Goal: Task Accomplishment & Management: Manage account settings

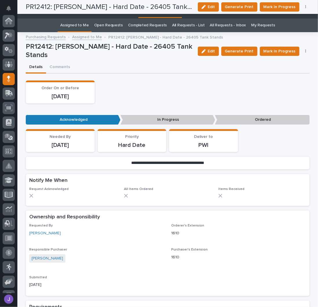
scroll to position [58, 0]
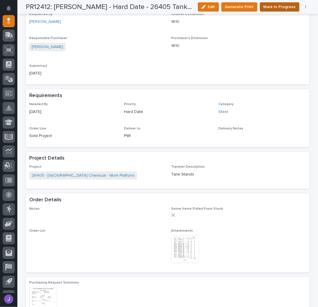
click at [267, 9] on span "Mark In Progress" at bounding box center [280, 6] width 32 height 7
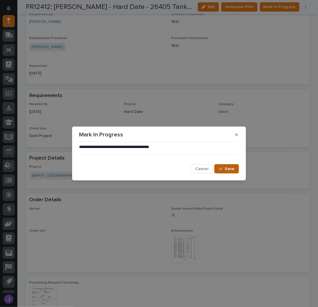
click at [225, 167] on button "Save" at bounding box center [227, 168] width 25 height 9
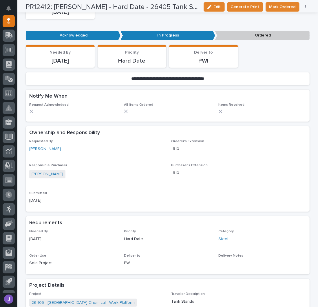
scroll to position [0, 0]
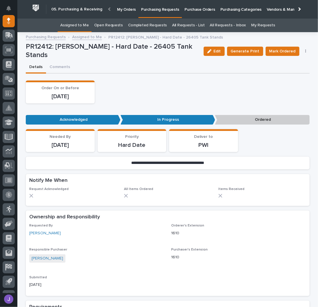
click at [211, 85] on div "Order On or Before [DATE]" at bounding box center [168, 92] width 284 height 23
click at [84, 22] on link "Assigned to Me" at bounding box center [74, 26] width 29 height 14
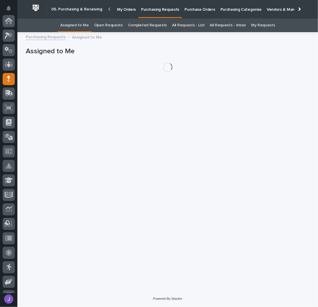
scroll to position [58, 0]
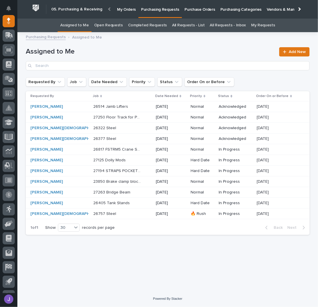
click at [128, 109] on div "26514 Jamb Lifters 26514 Jamb Lifters" at bounding box center [122, 107] width 58 height 10
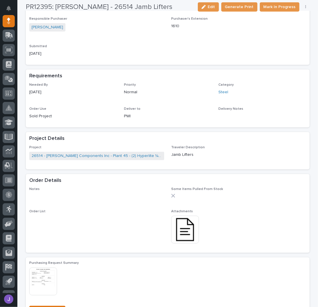
scroll to position [193, 0]
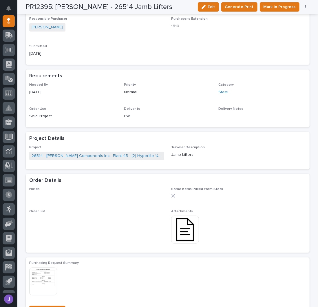
click at [190, 226] on img at bounding box center [185, 230] width 28 height 28
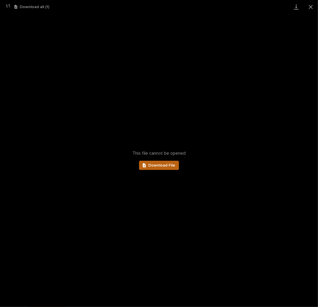
click at [167, 167] on span "Download File" at bounding box center [161, 166] width 27 height 4
click at [313, 6] on button "Close gallery" at bounding box center [311, 7] width 14 height 14
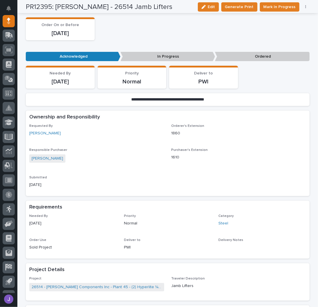
scroll to position [0, 0]
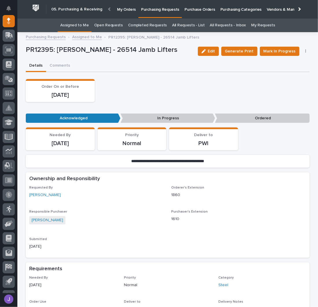
click at [140, 81] on div "Order On or Before [DATE]" at bounding box center [168, 90] width 284 height 23
click at [238, 86] on div "Order On or Before [DATE]" at bounding box center [168, 90] width 284 height 23
click at [60, 64] on button "Comments" at bounding box center [60, 66] width 28 height 12
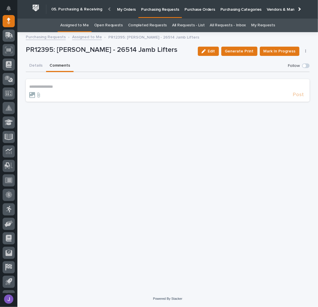
click at [65, 88] on p "**********" at bounding box center [167, 86] width 277 height 5
click at [296, 95] on span "Post" at bounding box center [298, 97] width 11 height 7
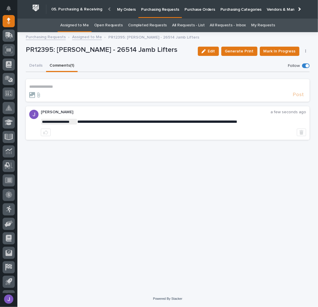
click at [81, 24] on link "Assigned to Me" at bounding box center [74, 26] width 29 height 14
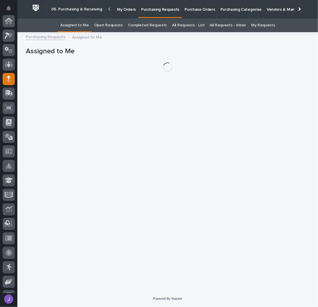
scroll to position [58, 0]
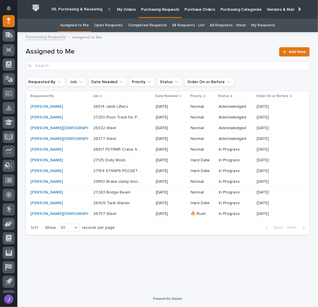
click at [136, 181] on div "23850 Brake clamp blocks 23850 Brake clamp blocks" at bounding box center [122, 182] width 58 height 10
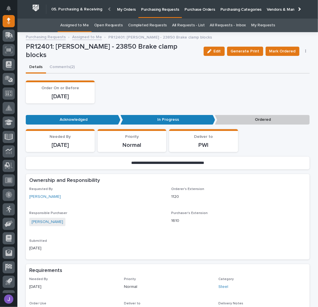
click at [188, 14] on link "Purchase Orders" at bounding box center [200, 9] width 36 height 18
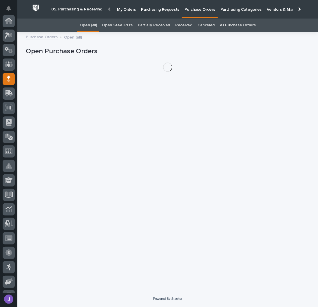
scroll to position [58, 0]
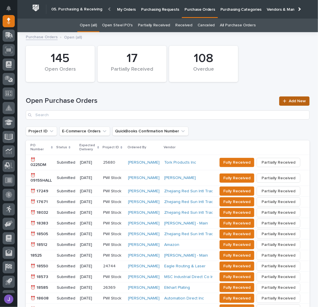
click at [281, 97] on link "Add New" at bounding box center [294, 101] width 30 height 9
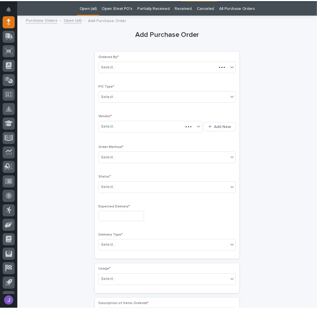
scroll to position [18, 0]
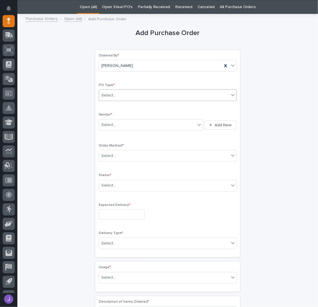
click at [134, 97] on div "Select..." at bounding box center [164, 96] width 130 height 10
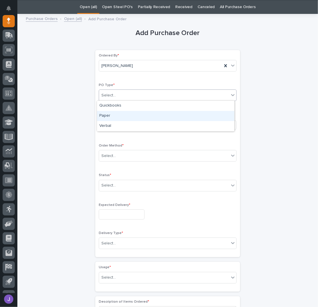
click at [121, 117] on div "Paper" at bounding box center [165, 116] width 137 height 10
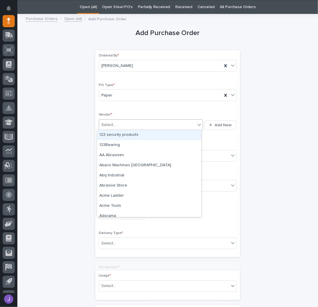
click at [117, 127] on div "Select..." at bounding box center [147, 125] width 97 height 10
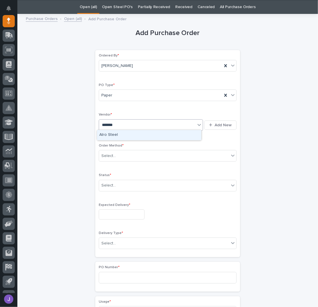
type input "********"
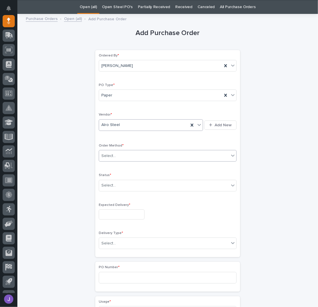
click at [117, 155] on input "text" at bounding box center [117, 156] width 1 height 5
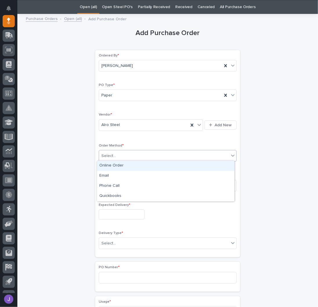
click at [115, 168] on div "Online Order" at bounding box center [165, 166] width 137 height 10
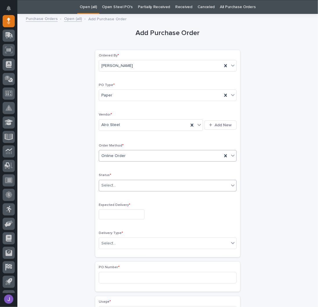
click at [115, 184] on div "Select..." at bounding box center [164, 186] width 130 height 10
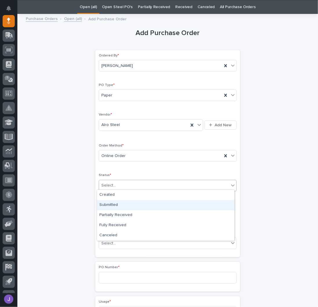
click at [113, 201] on div "Submitted" at bounding box center [165, 205] width 137 height 10
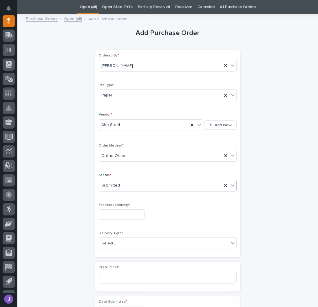
click at [111, 214] on input "text" at bounding box center [122, 215] width 46 height 10
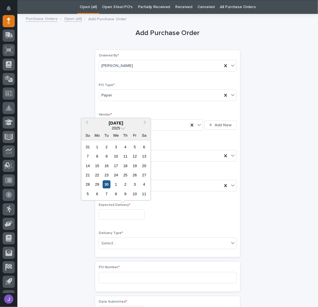
click at [108, 186] on div "30" at bounding box center [107, 185] width 8 height 8
type input "**********"
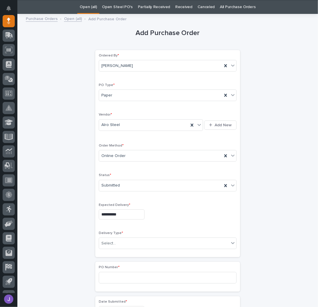
click at [76, 220] on div "**********" at bounding box center [168, 305] width 284 height 576
click at [115, 244] on div "Select..." at bounding box center [164, 244] width 130 height 10
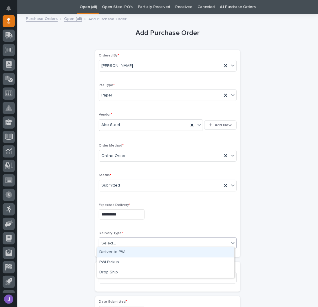
click at [78, 250] on div "**********" at bounding box center [168, 305] width 284 height 576
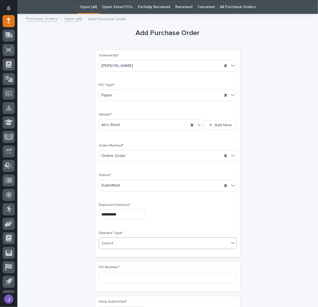
click at [102, 243] on div "Select..." at bounding box center [108, 244] width 14 height 6
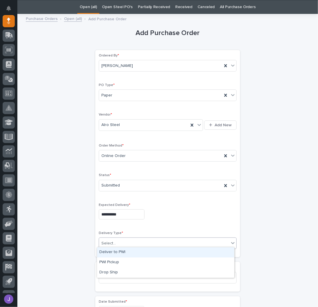
click at [108, 252] on div "Deliver to PWI" at bounding box center [165, 253] width 137 height 10
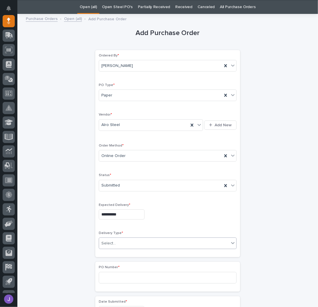
click at [71, 249] on div "**********" at bounding box center [168, 305] width 284 height 576
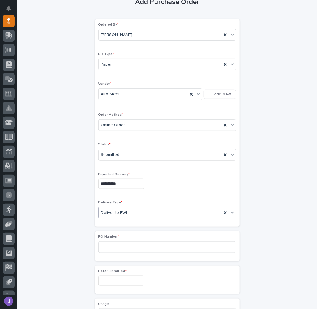
scroll to position [57, 0]
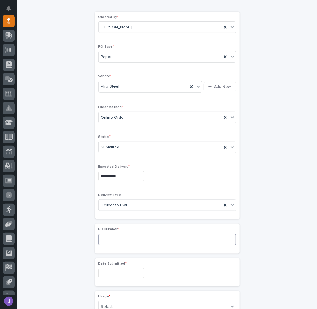
click at [120, 237] on input at bounding box center [168, 240] width 138 height 12
type input "2936J"
click at [116, 269] on input "text" at bounding box center [122, 273] width 46 height 10
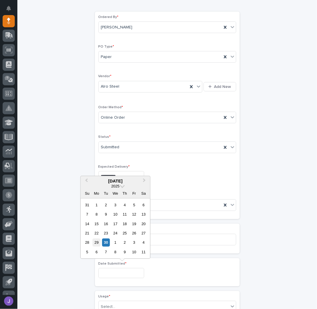
click at [97, 240] on div "29" at bounding box center [97, 242] width 8 height 8
type input "**********"
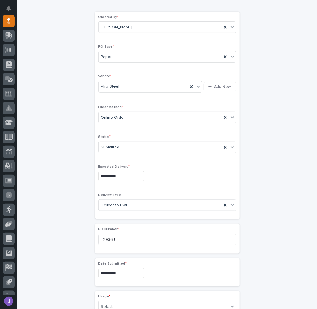
click at [77, 239] on div "**********" at bounding box center [168, 267] width 284 height 576
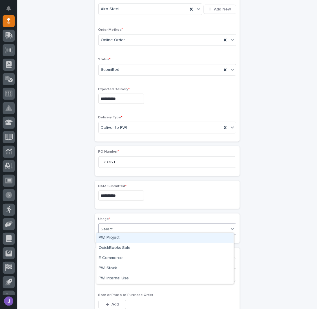
click at [102, 229] on div "Select..." at bounding box center [108, 229] width 14 height 6
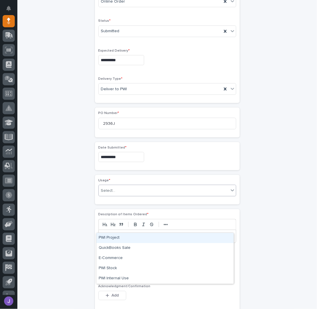
click at [107, 239] on div "PWI Project" at bounding box center [165, 238] width 137 height 10
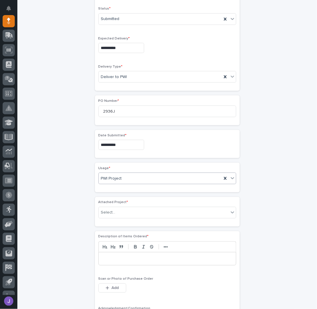
scroll to position [190, 0]
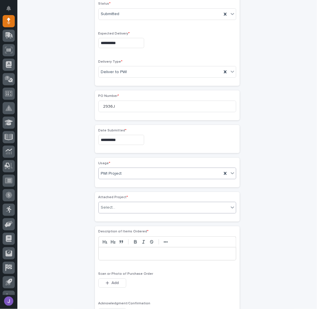
click at [116, 206] on input "text" at bounding box center [116, 207] width 1 height 5
type input "*****"
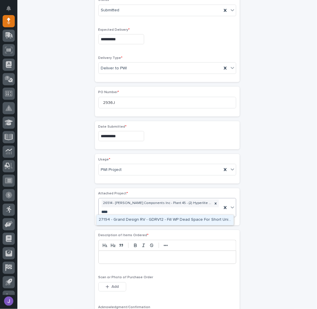
type input "*****"
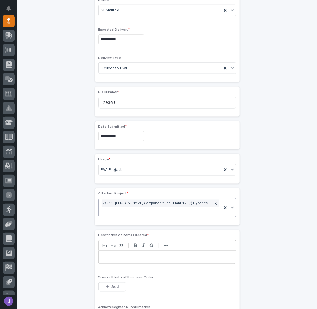
scroll to position [198, 0]
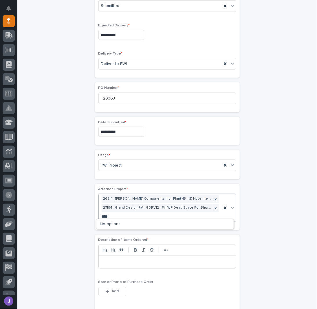
type input "*****"
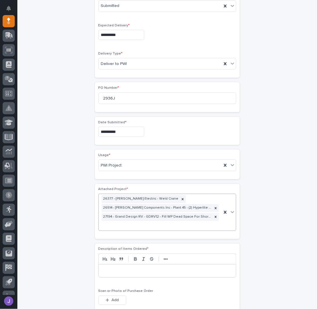
scroll to position [202, 0]
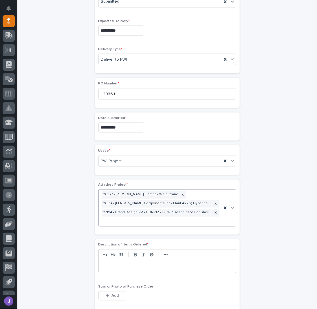
click at [69, 226] on div "**********" at bounding box center [168, 151] width 284 height 636
click at [104, 264] on p at bounding box center [167, 267] width 129 height 6
click at [88, 246] on div "**********" at bounding box center [168, 151] width 284 height 636
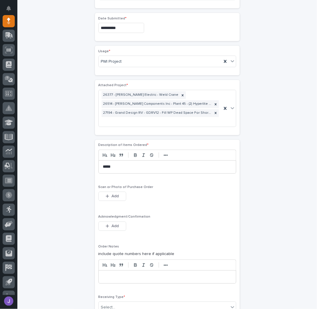
scroll to position [318, 0]
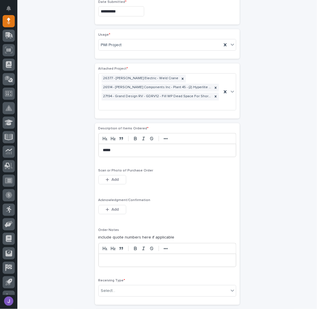
click at [109, 201] on div "Acknowledgment/Confirmation This file cannot be opened Download File Add" at bounding box center [168, 209] width 138 height 23
drag, startPoint x: 109, startPoint y: 201, endPoint x: 110, endPoint y: 204, distance: 3.0
click at [109, 202] on div "Acknowledgment/Confirmation This file cannot be opened Download File Add" at bounding box center [168, 209] width 138 height 23
click at [112, 207] on span "Add" at bounding box center [115, 209] width 7 height 5
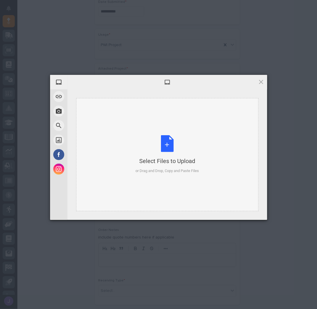
click at [163, 154] on div "Select Files to Upload or Drag and Drop, Copy and Paste Files" at bounding box center [167, 154] width 63 height 39
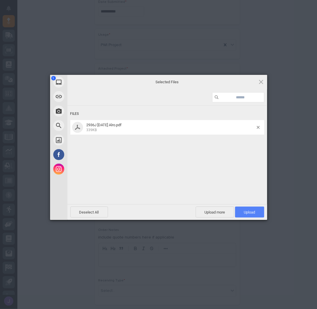
click at [252, 215] on span "Upload 1" at bounding box center [249, 211] width 29 height 11
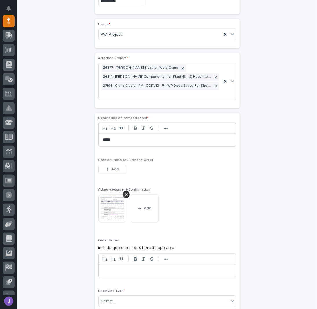
scroll to position [406, 0]
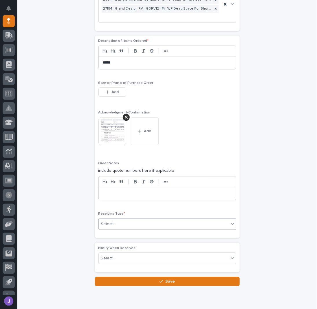
click at [120, 220] on div "Select..." at bounding box center [164, 224] width 130 height 10
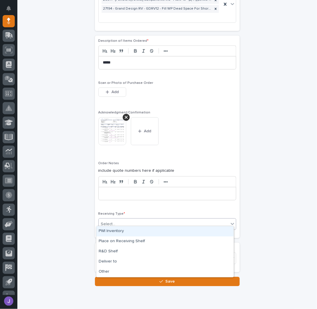
click at [115, 233] on div "PWI Inventory" at bounding box center [165, 231] width 137 height 10
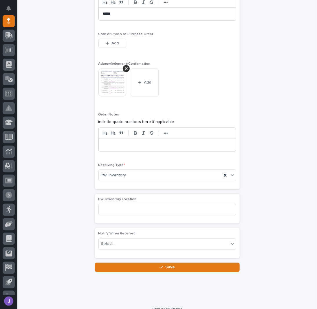
scroll to position [459, 0]
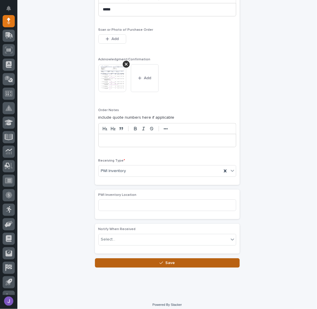
click at [124, 258] on button "Save" at bounding box center [167, 262] width 145 height 9
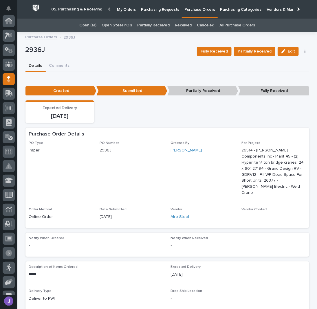
scroll to position [58, 0]
click at [143, 10] on p "Purchasing Requests" at bounding box center [160, 6] width 38 height 12
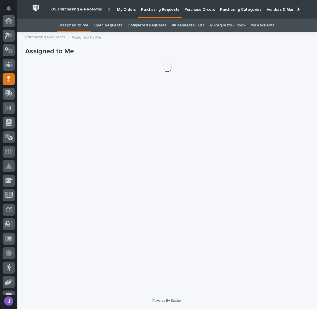
scroll to position [58, 0]
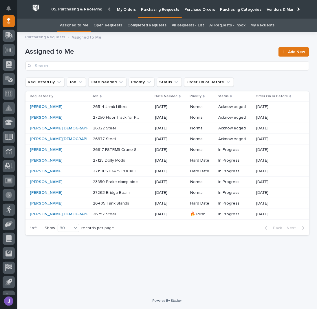
click at [115, 46] on div "Assigned to Me Add New" at bounding box center [168, 57] width 284 height 42
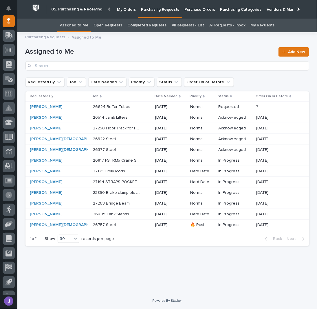
click at [184, 26] on link "All Requests - List" at bounding box center [188, 26] width 32 height 14
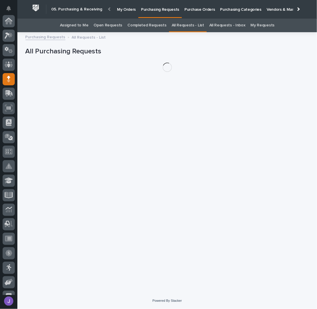
scroll to position [58, 0]
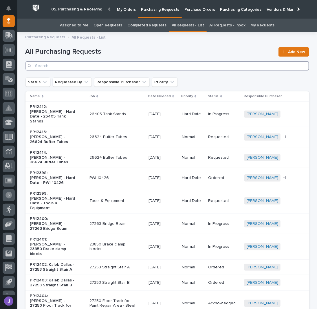
click at [78, 65] on input "Search" at bounding box center [168, 65] width 284 height 9
click at [103, 67] on input "Search" at bounding box center [168, 65] width 284 height 9
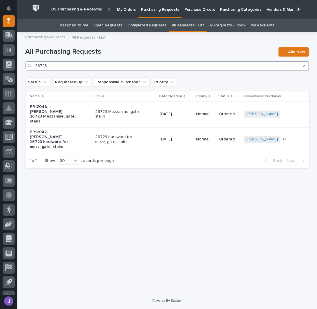
type input "26723"
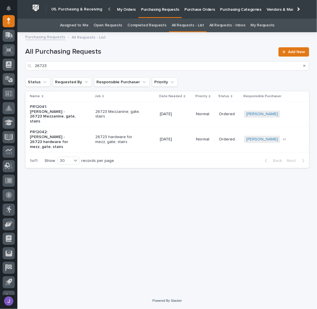
click at [78, 116] on p "PR12041: [PERSON_NAME] - 26723 Mezzanine, gate, stairs" at bounding box center [54, 113] width 48 height 19
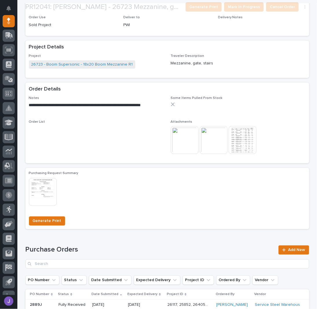
scroll to position [232, 0]
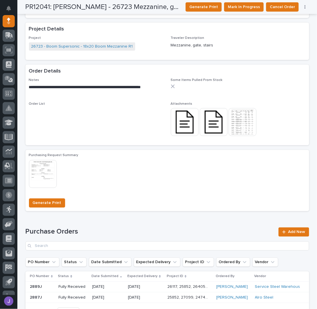
click at [185, 126] on img at bounding box center [185, 122] width 28 height 28
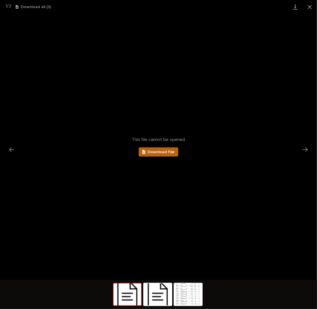
click at [148, 153] on span "Download File" at bounding box center [161, 152] width 27 height 4
click at [160, 302] on img at bounding box center [158, 294] width 28 height 22
click at [170, 154] on span "Download File" at bounding box center [161, 152] width 27 height 4
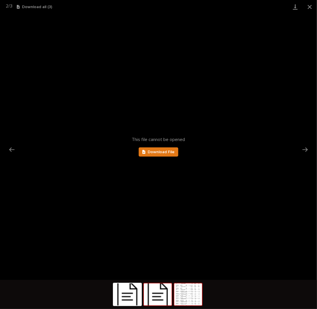
click at [194, 299] on img at bounding box center [189, 294] width 28 height 22
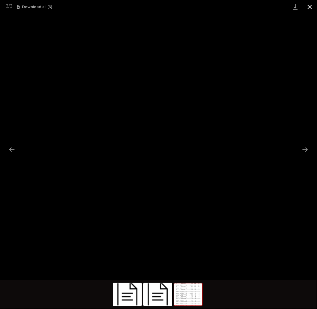
click at [309, 8] on button "Close gallery" at bounding box center [310, 7] width 14 height 14
